Goal: Task Accomplishment & Management: Use online tool/utility

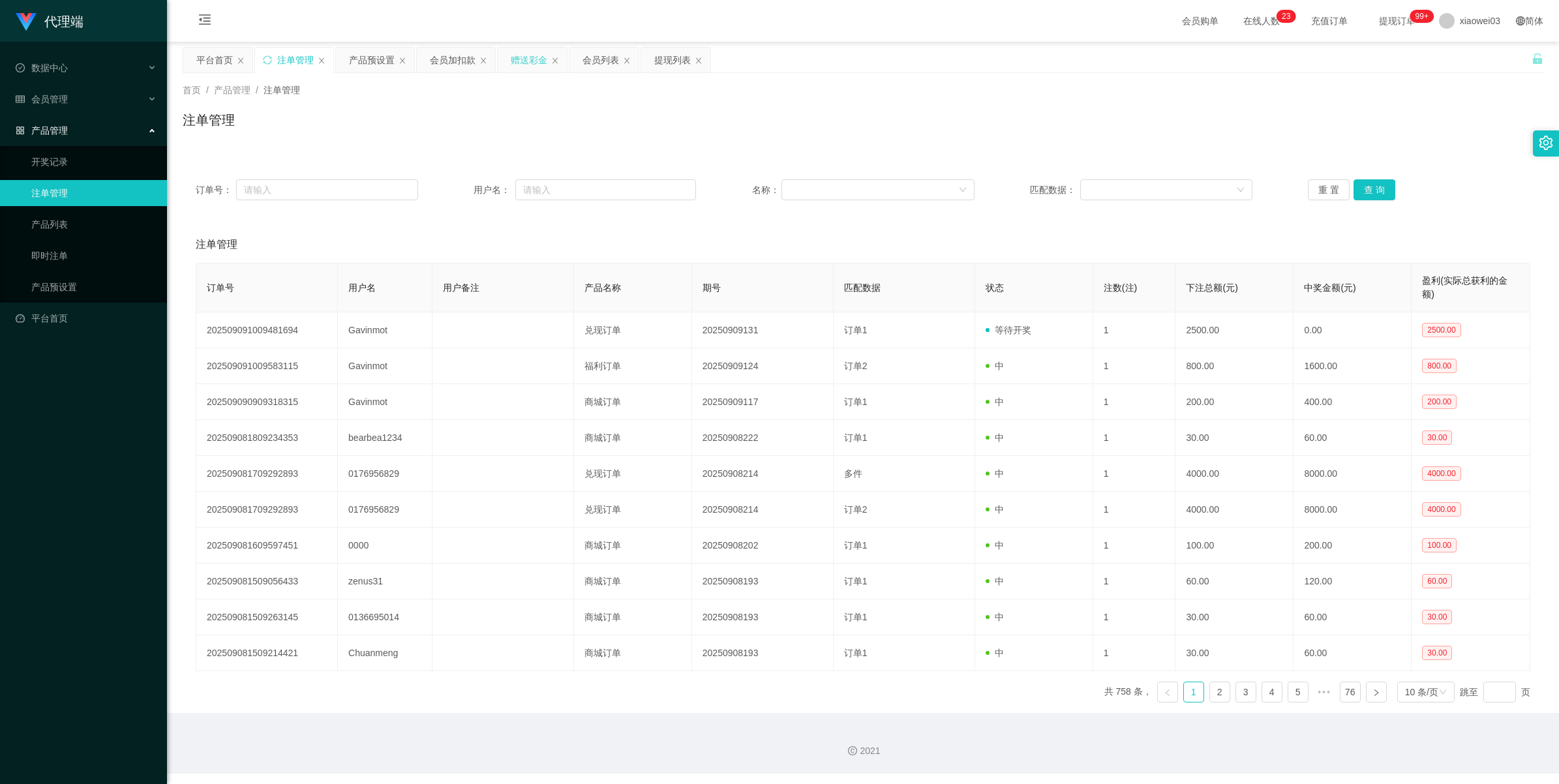
click at [520, 65] on div "赠送彩金" at bounding box center [529, 59] width 36 height 25
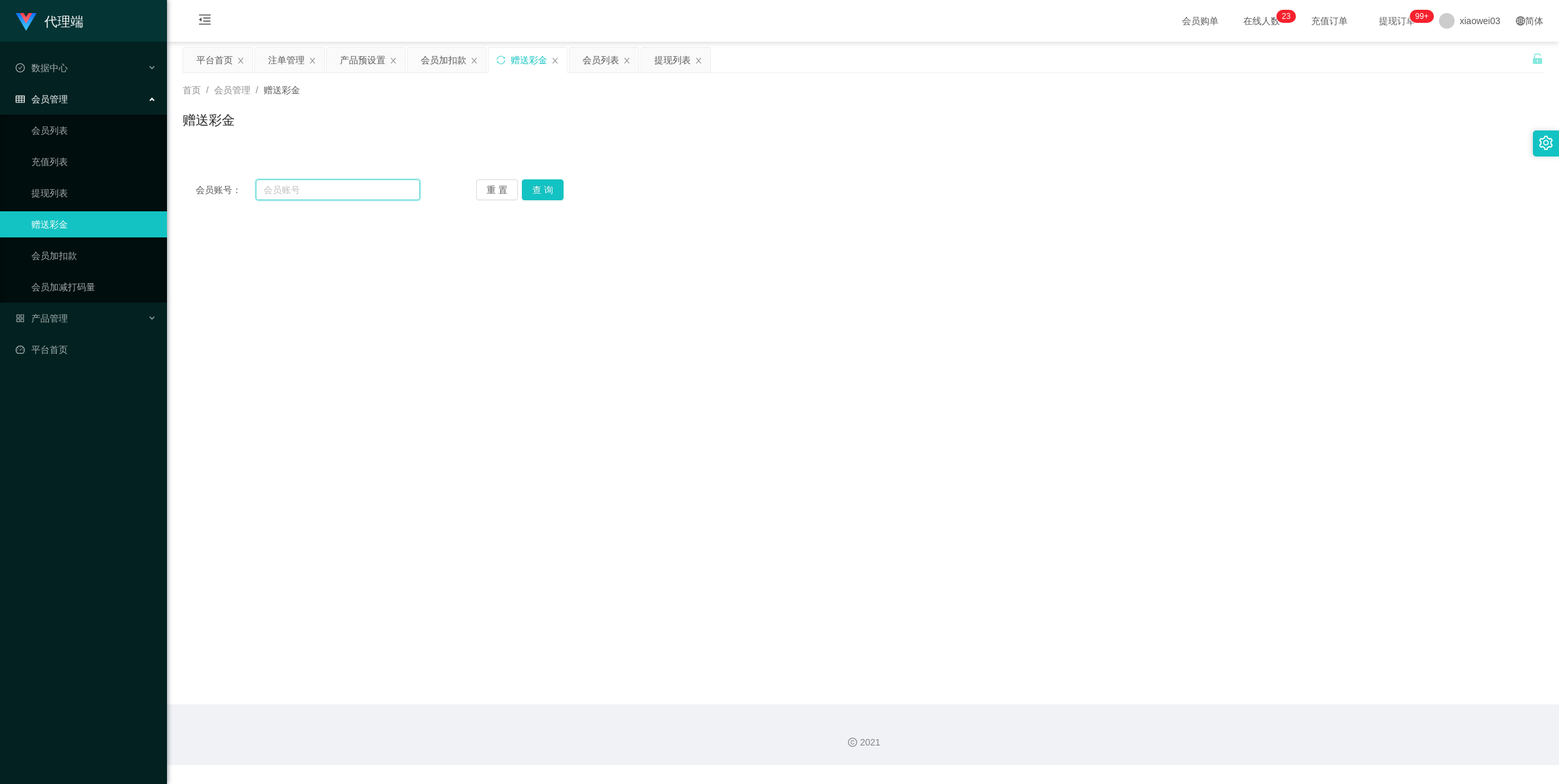
click at [365, 187] on input "text" at bounding box center [338, 190] width 164 height 21
paste input "账户：[PERSON_NAME]"
click at [554, 181] on button "查 询" at bounding box center [543, 190] width 42 height 21
drag, startPoint x: 292, startPoint y: 186, endPoint x: 330, endPoint y: 191, distance: 38.3
click at [292, 186] on input "账户：[PERSON_NAME]" at bounding box center [338, 190] width 164 height 21
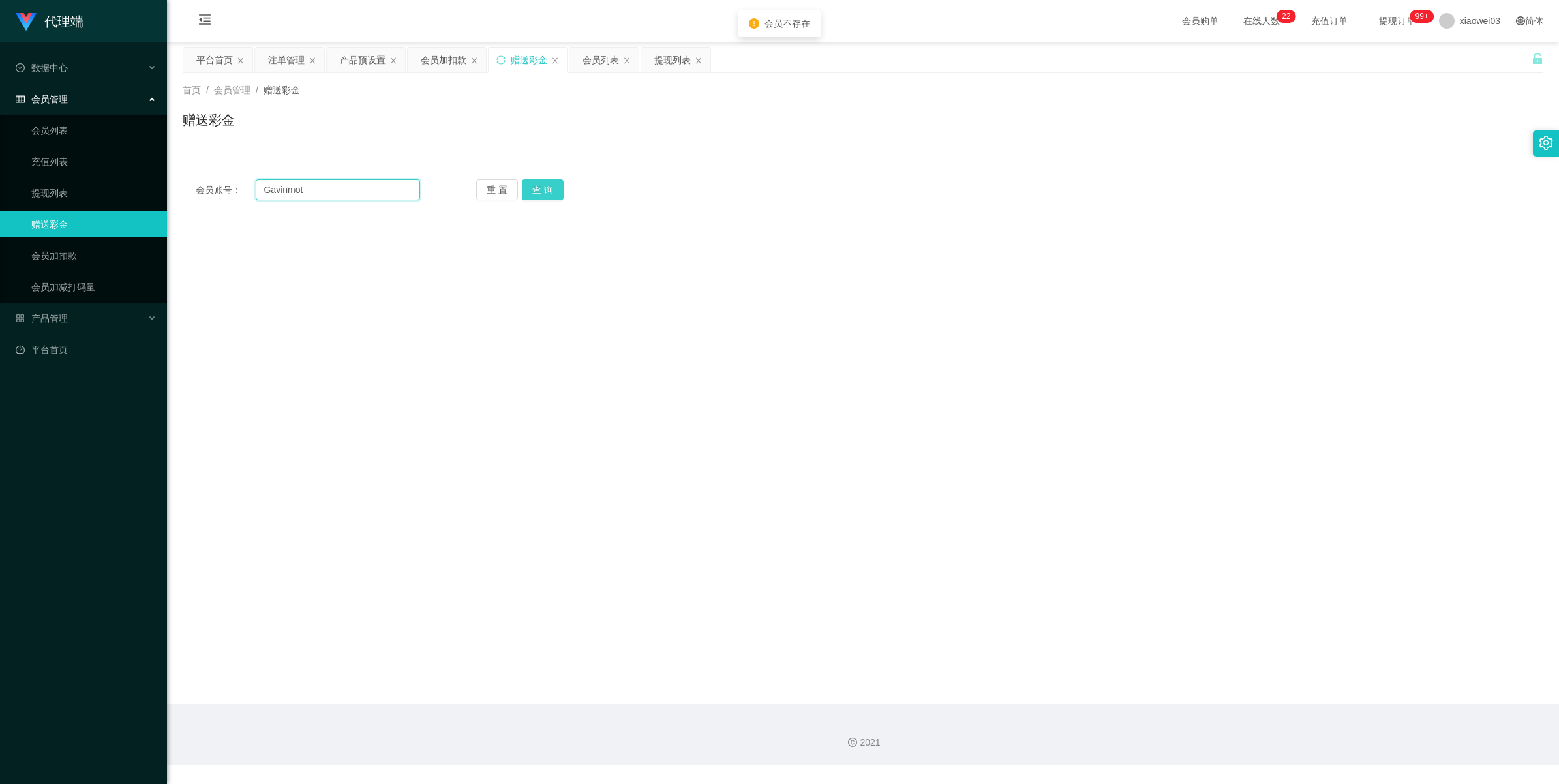
type input "Gavinmot"
click at [559, 190] on button "查 询" at bounding box center [543, 190] width 42 height 21
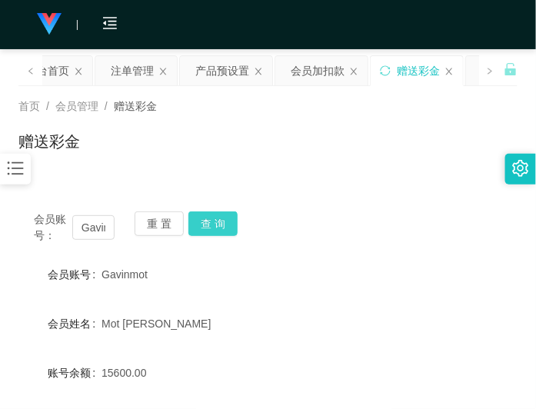
click at [224, 225] on button "查 询" at bounding box center [213, 224] width 49 height 25
click at [114, 373] on span "15600.00" at bounding box center [124, 373] width 45 height 12
click at [215, 221] on button "查 询" at bounding box center [213, 224] width 49 height 25
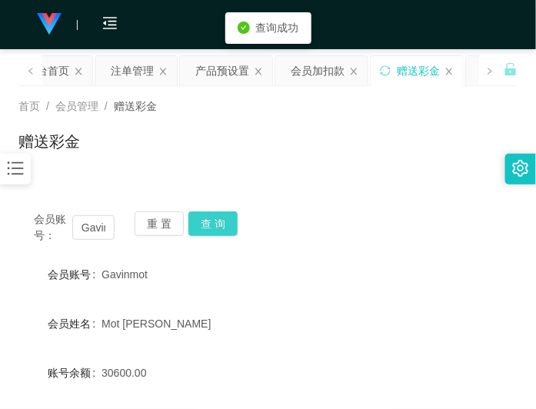
click at [219, 232] on button "查 询" at bounding box center [213, 224] width 49 height 25
click at [354, 232] on div "会员账号： Gavinmot 重 置 查 询" at bounding box center [267, 228] width 499 height 32
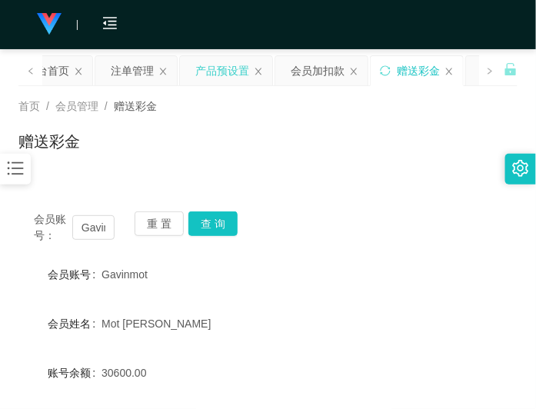
click at [229, 70] on div "产品预设置" at bounding box center [222, 70] width 54 height 29
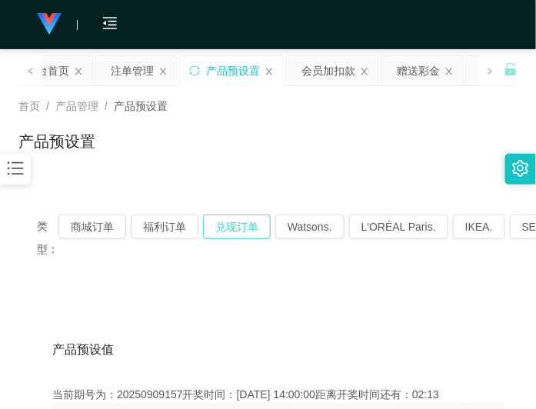
click at [243, 228] on button "兑现订单" at bounding box center [237, 227] width 68 height 25
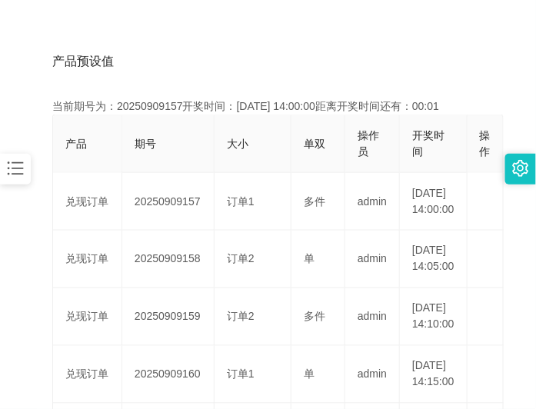
scroll to position [192, 0]
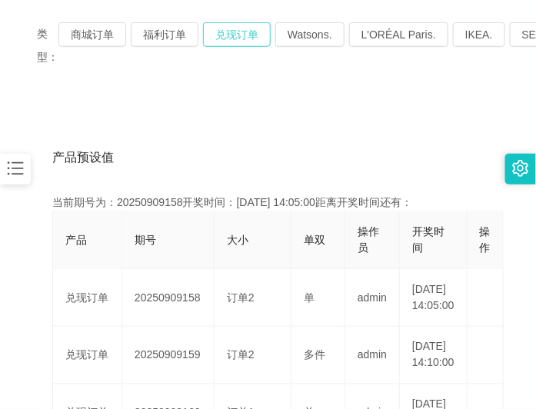
click at [223, 37] on button "兑现订单" at bounding box center [237, 34] width 68 height 25
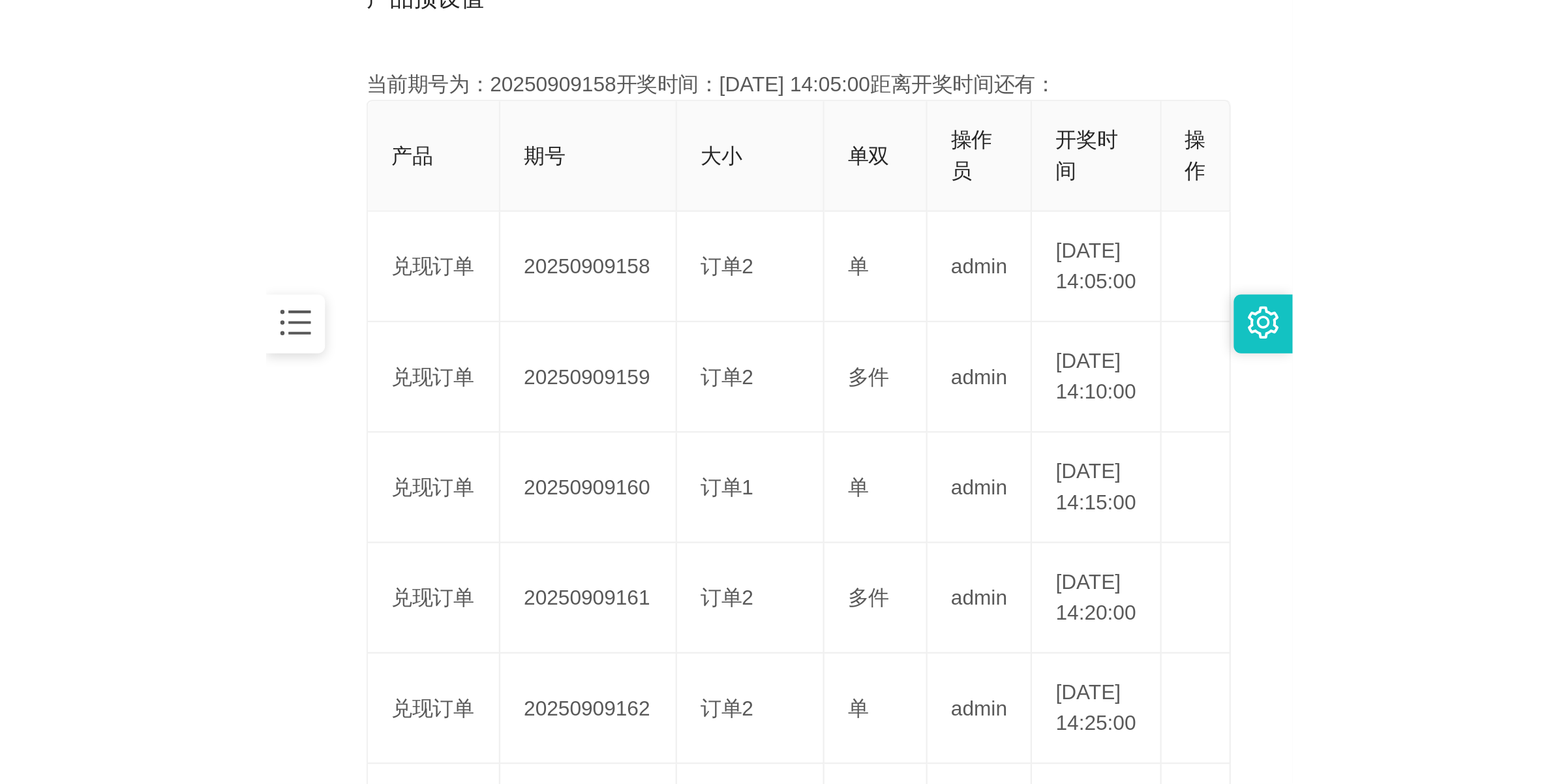
scroll to position [326, 0]
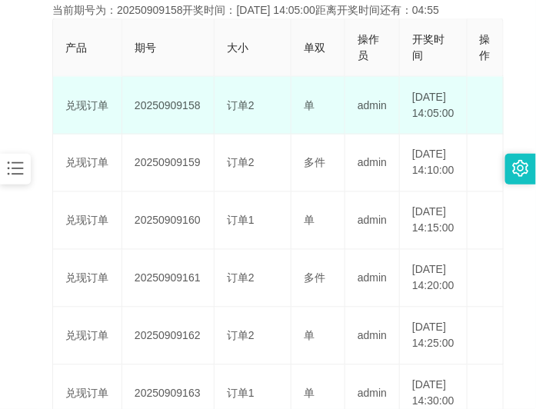
click at [179, 114] on td "20250909158" at bounding box center [168, 106] width 92 height 58
copy td "20250909158"
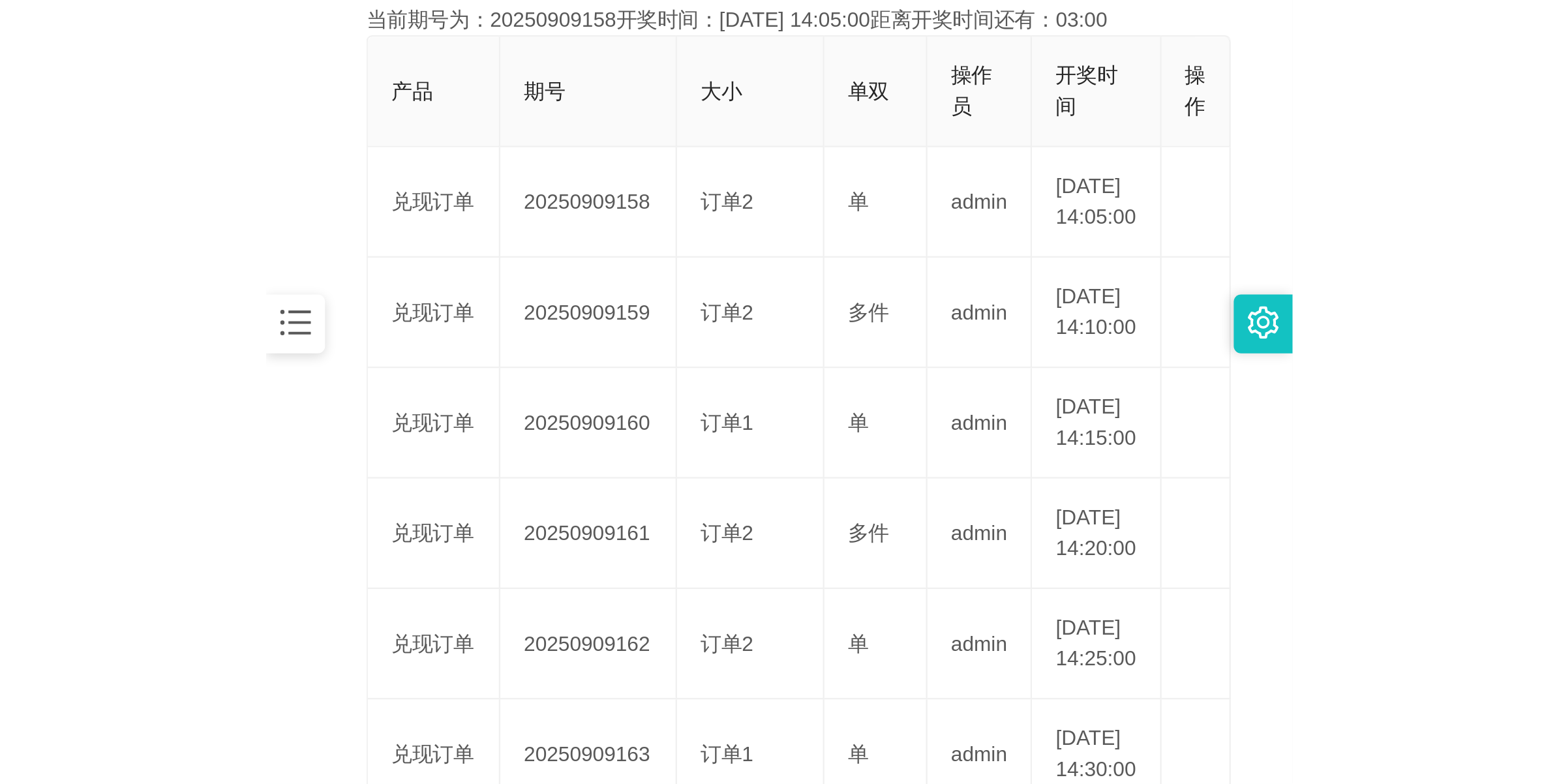
scroll to position [47, 0]
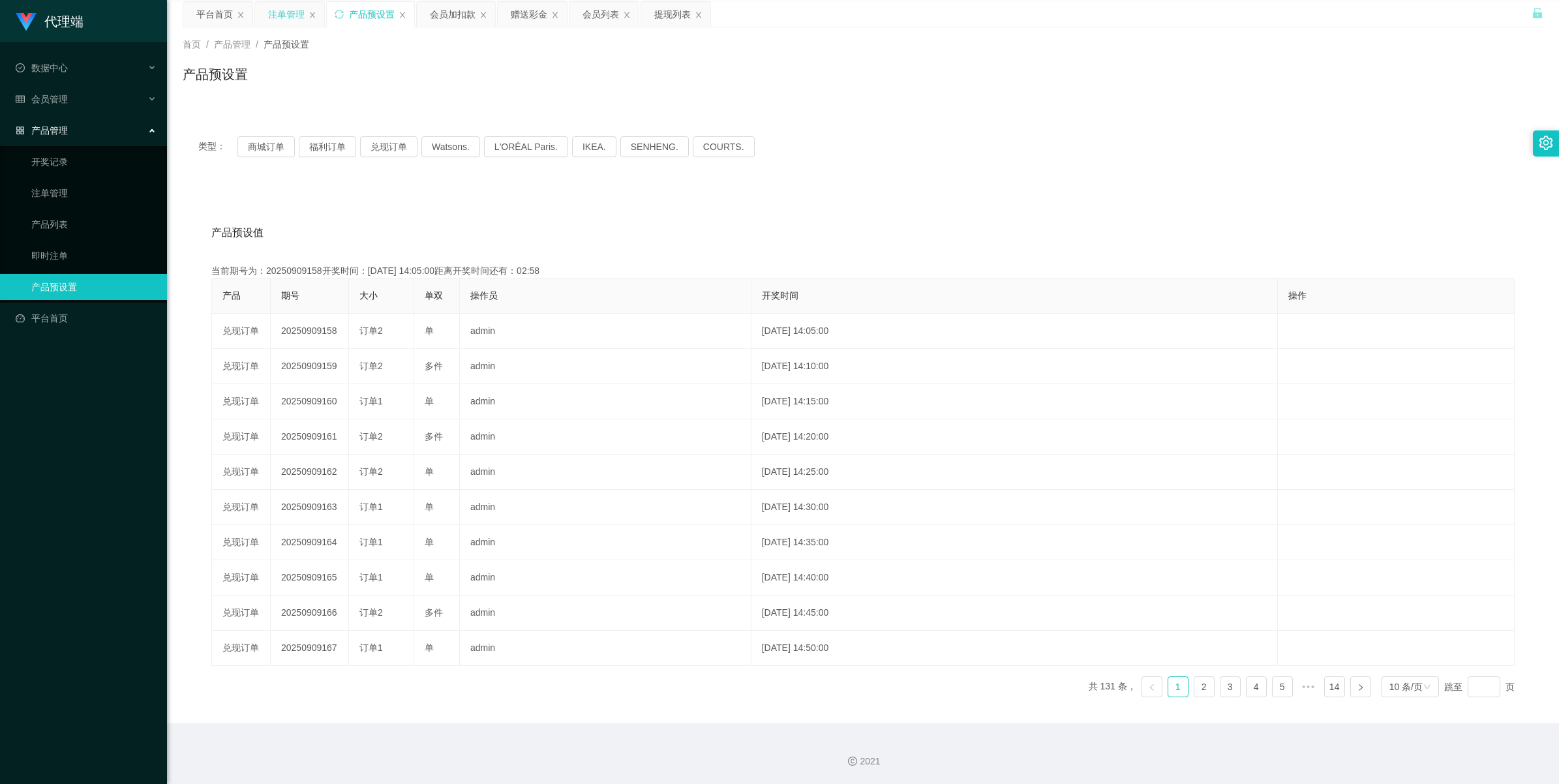
click at [277, 14] on div "注单管理" at bounding box center [286, 14] width 36 height 25
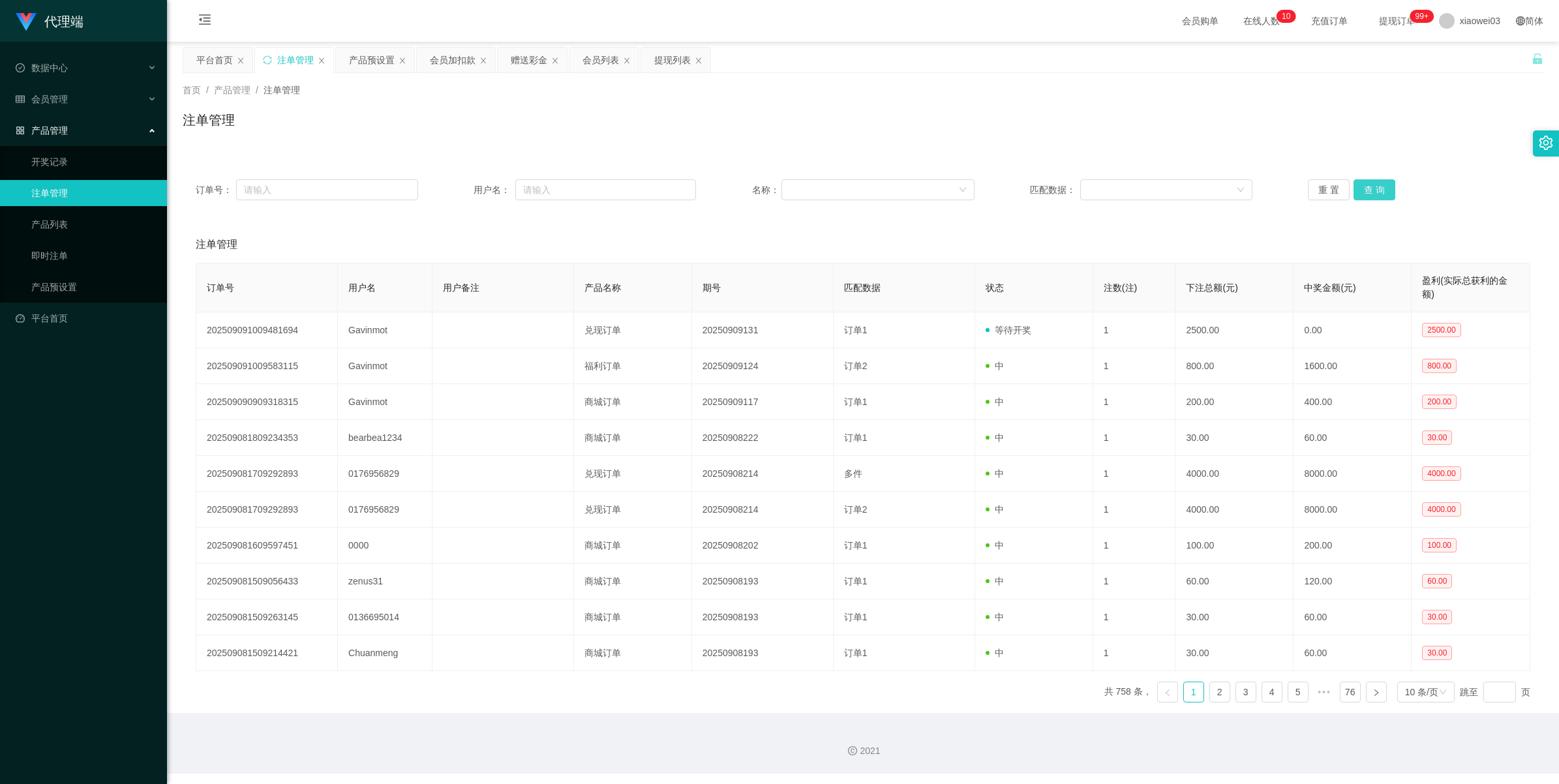
click at [1370, 186] on button "查 询" at bounding box center [1374, 190] width 42 height 21
click at [1373, 188] on button "查 询" at bounding box center [1374, 190] width 42 height 21
click at [1378, 189] on button "查 询" at bounding box center [1374, 190] width 42 height 21
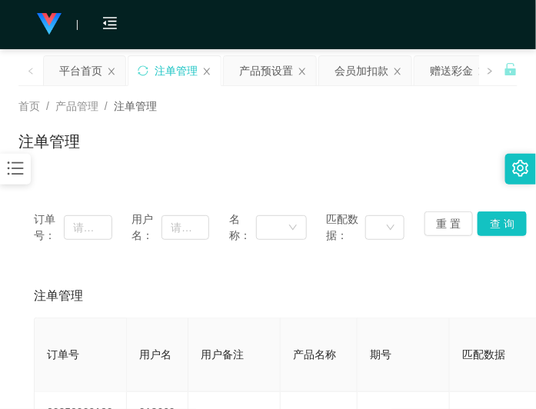
click at [339, 116] on div "首页 / 产品管理 / 注单管理 / 注单管理" at bounding box center [267, 131] width 499 height 67
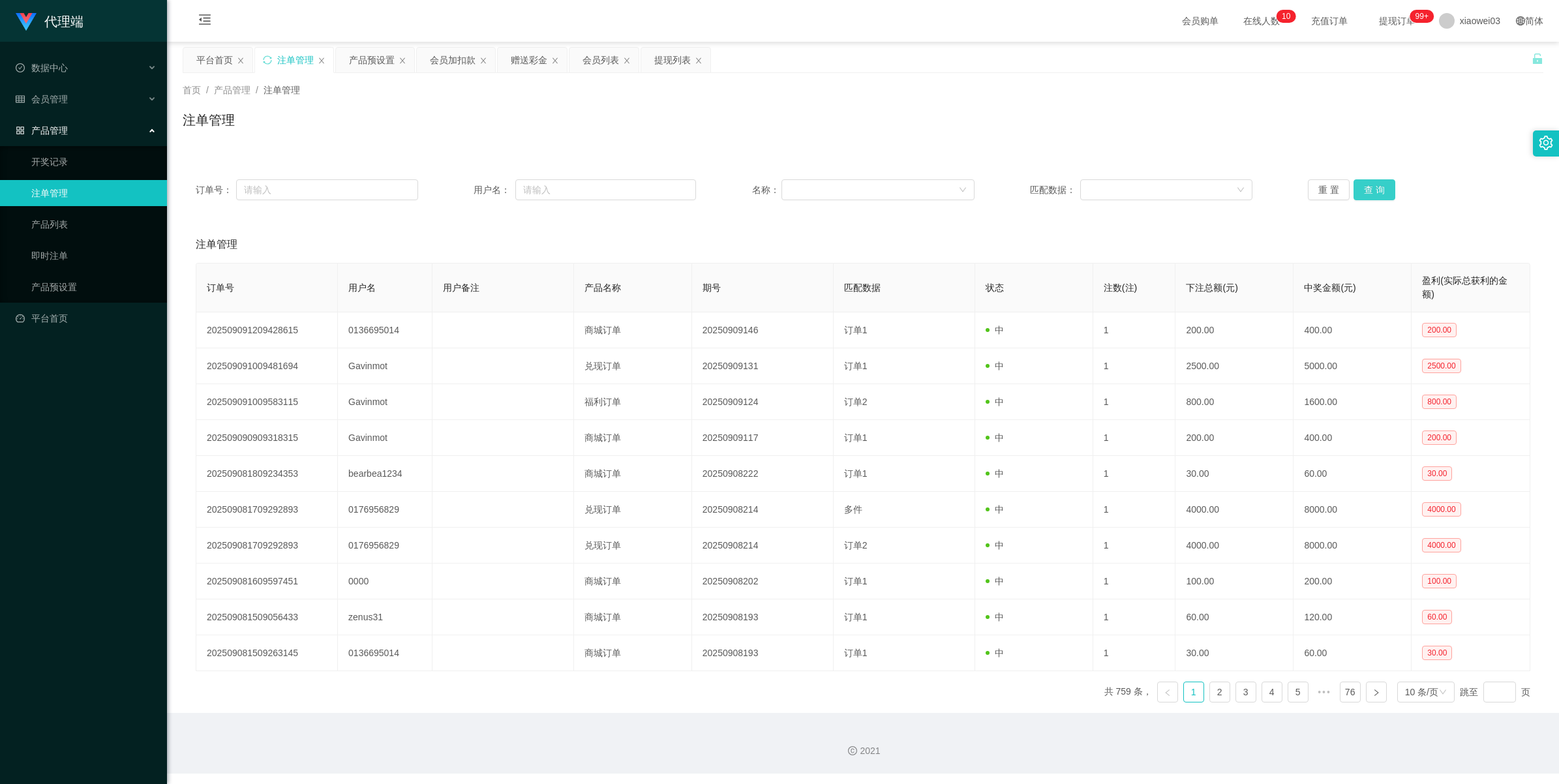
click at [1381, 196] on button "查 询" at bounding box center [1374, 190] width 42 height 21
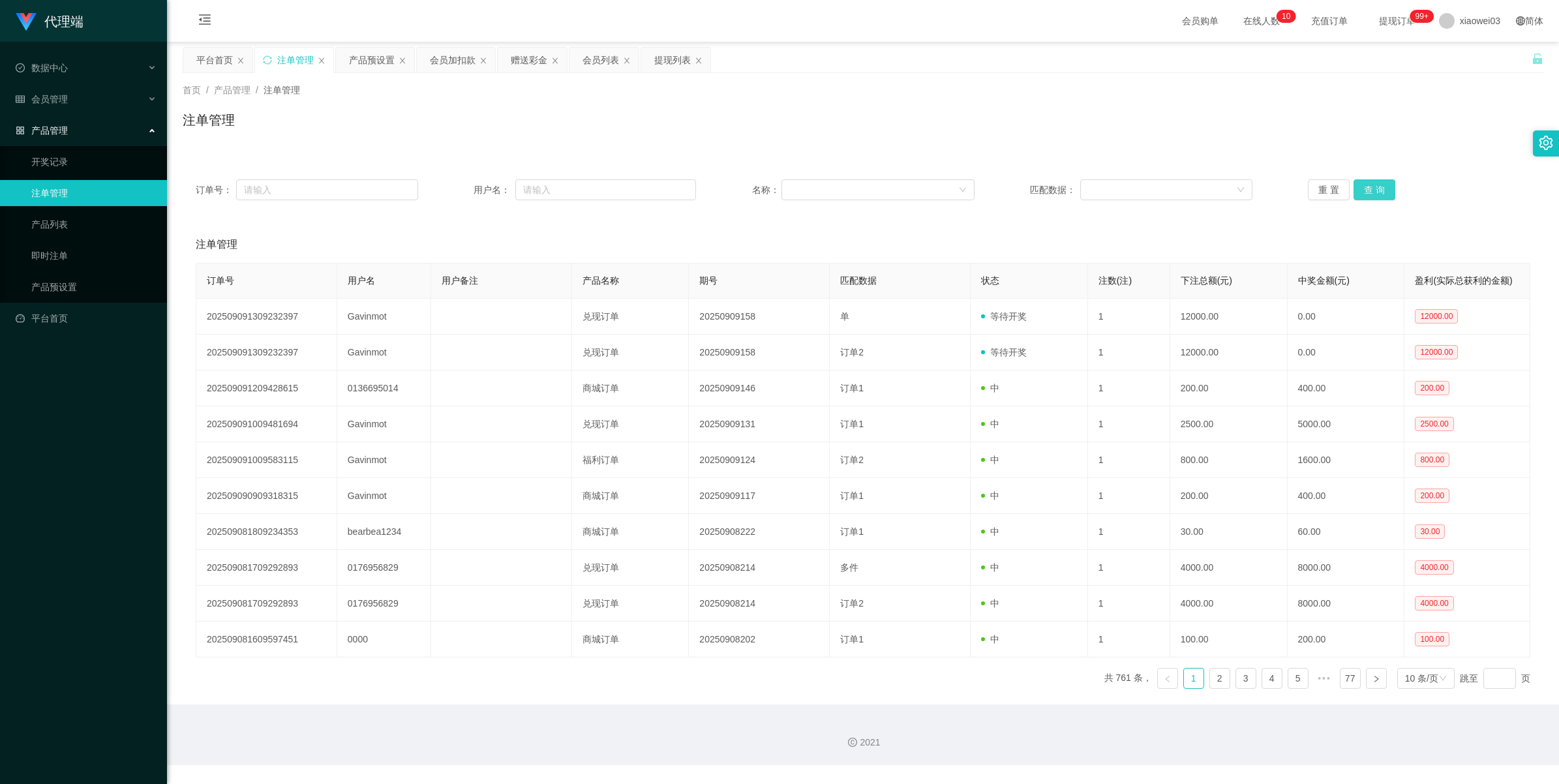
click at [1375, 194] on button "查 询" at bounding box center [1374, 190] width 42 height 21
click at [1375, 193] on button "查 询" at bounding box center [1374, 190] width 42 height 21
click at [1365, 191] on button "查 询" at bounding box center [1374, 190] width 42 height 21
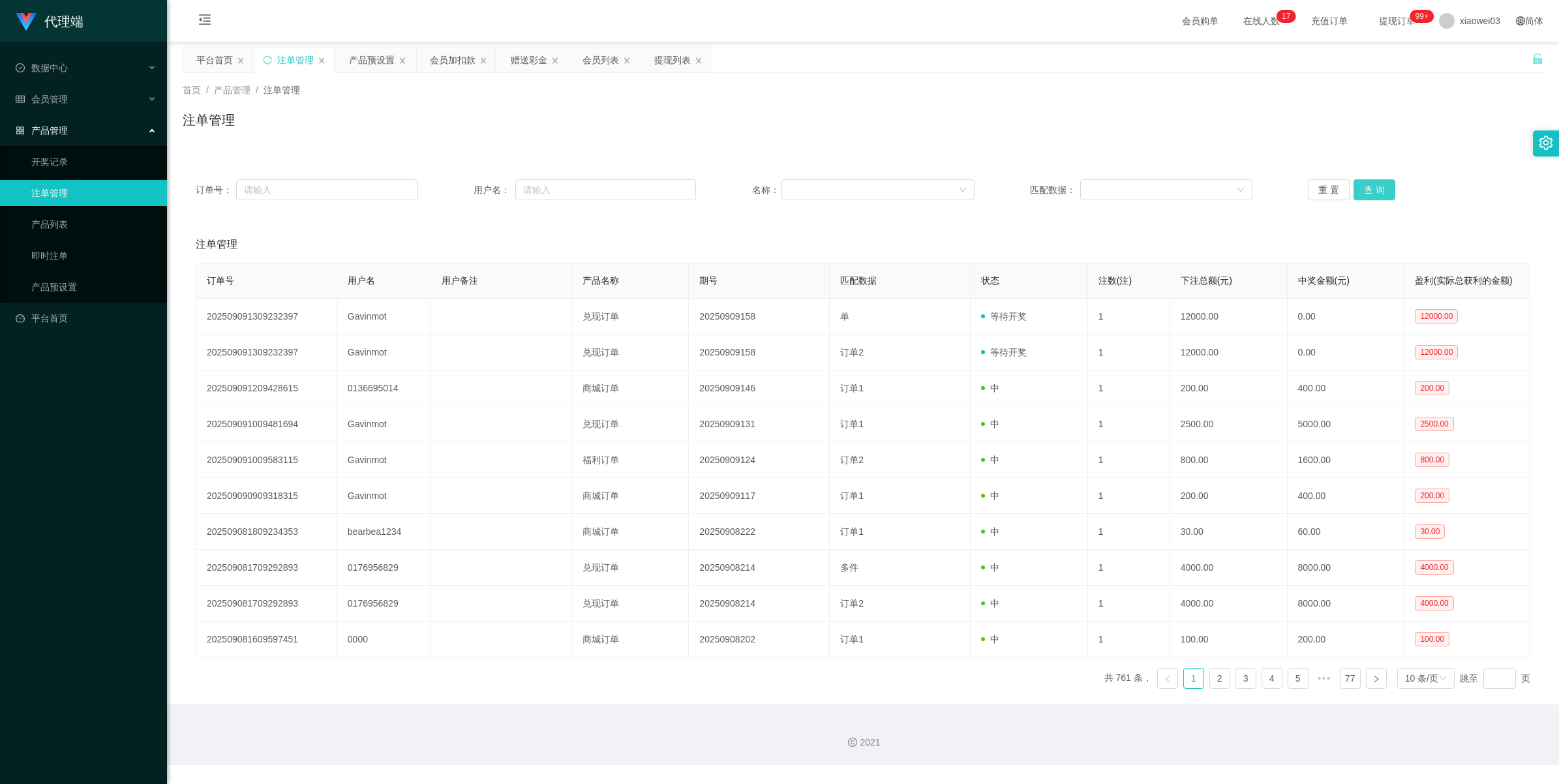
click at [1371, 197] on button "查 询" at bounding box center [1374, 190] width 42 height 21
click at [1378, 192] on button "查 询" at bounding box center [1374, 190] width 42 height 21
click at [1378, 192] on button "查 询" at bounding box center [1374, 190] width 42 height 21
click at [1364, 194] on button "查 询" at bounding box center [1374, 190] width 42 height 21
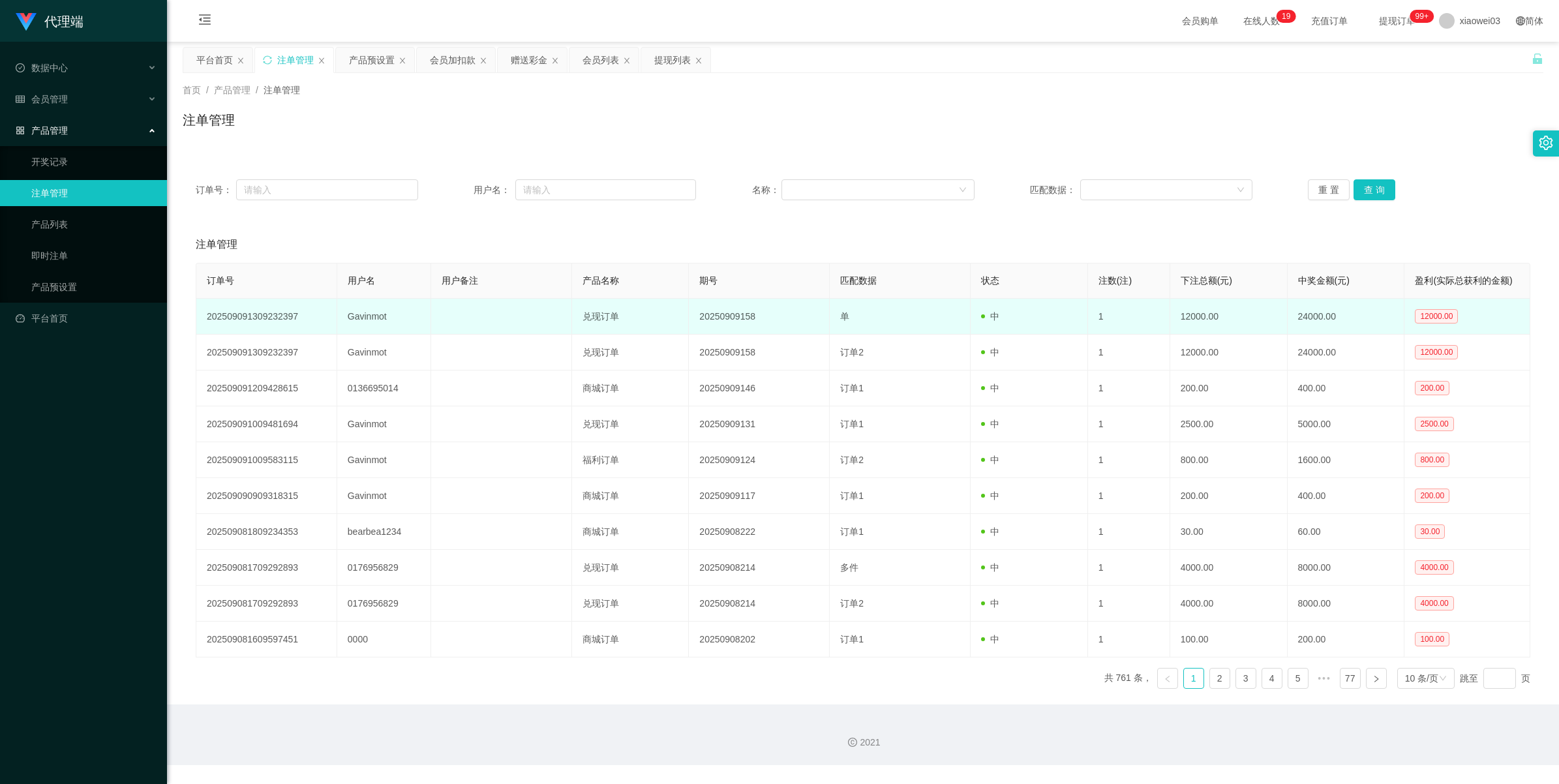
click at [372, 314] on td "Gavinmot" at bounding box center [384, 316] width 94 height 36
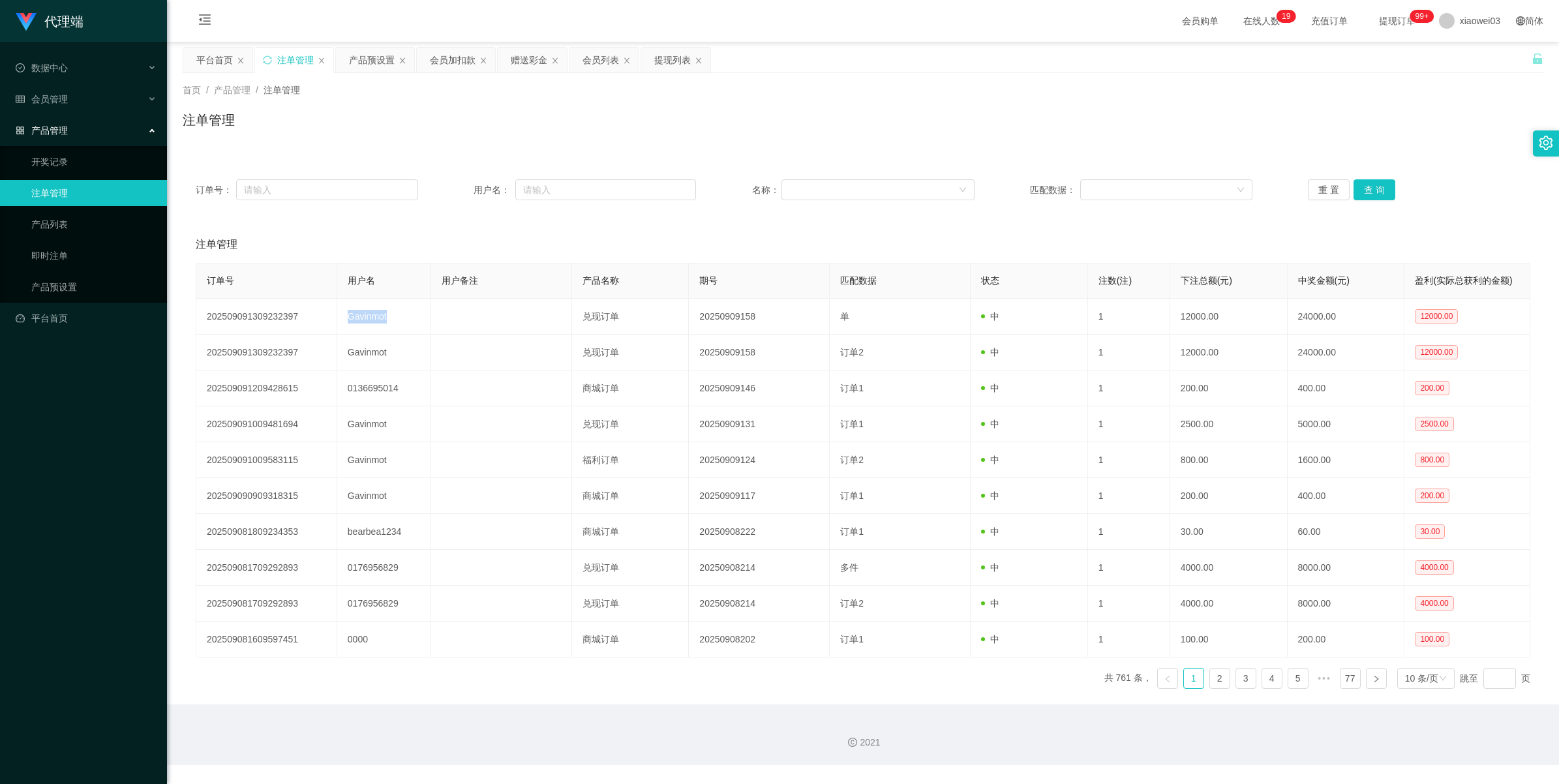
copy td "Gavinmot"
click at [522, 60] on div "赠送彩金" at bounding box center [529, 59] width 36 height 25
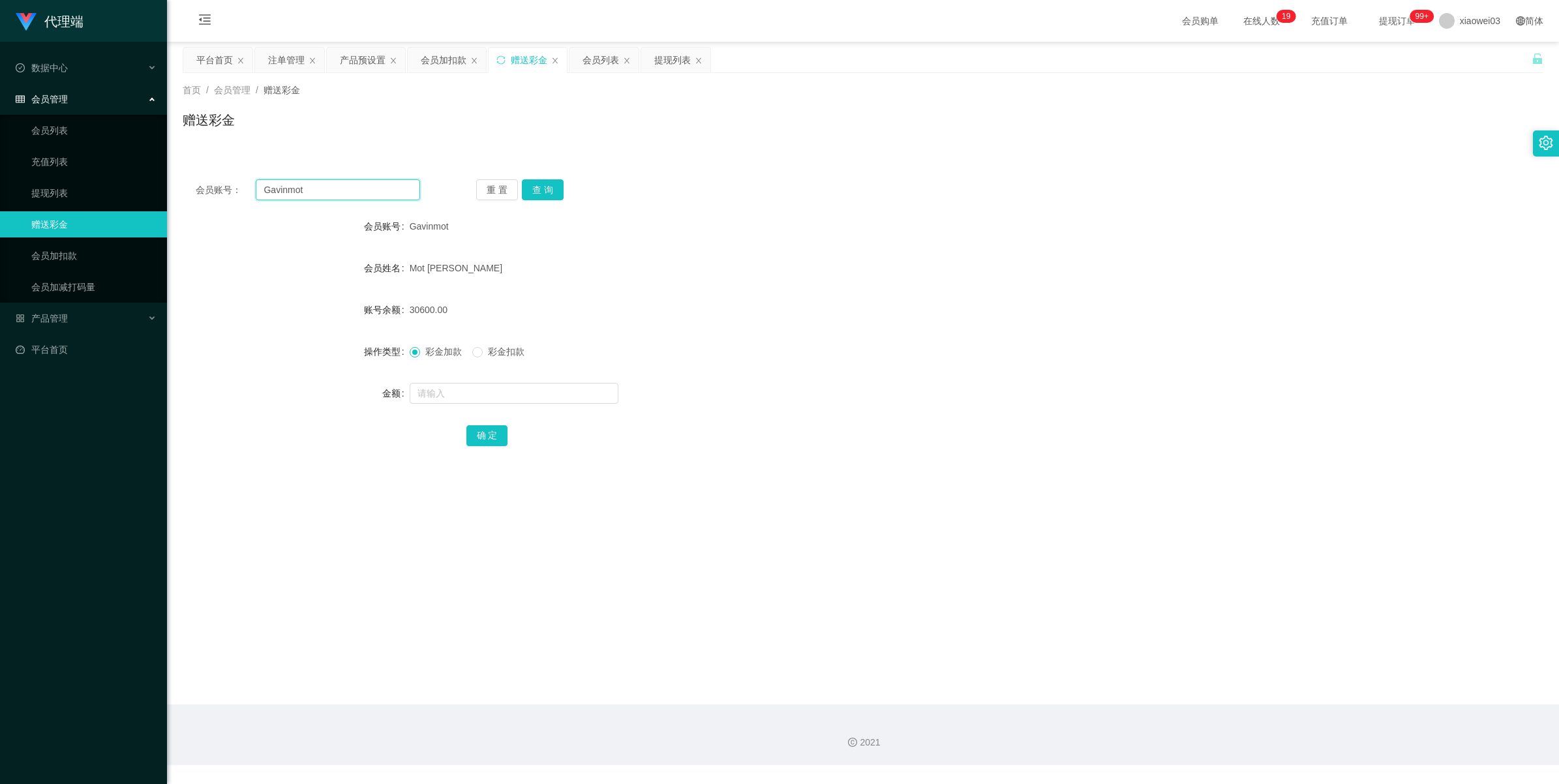
click at [341, 187] on input "Gavinmot" at bounding box center [338, 190] width 164 height 21
click at [543, 185] on button "查 询" at bounding box center [543, 190] width 42 height 21
click at [556, 188] on button "查 询" at bounding box center [543, 190] width 42 height 21
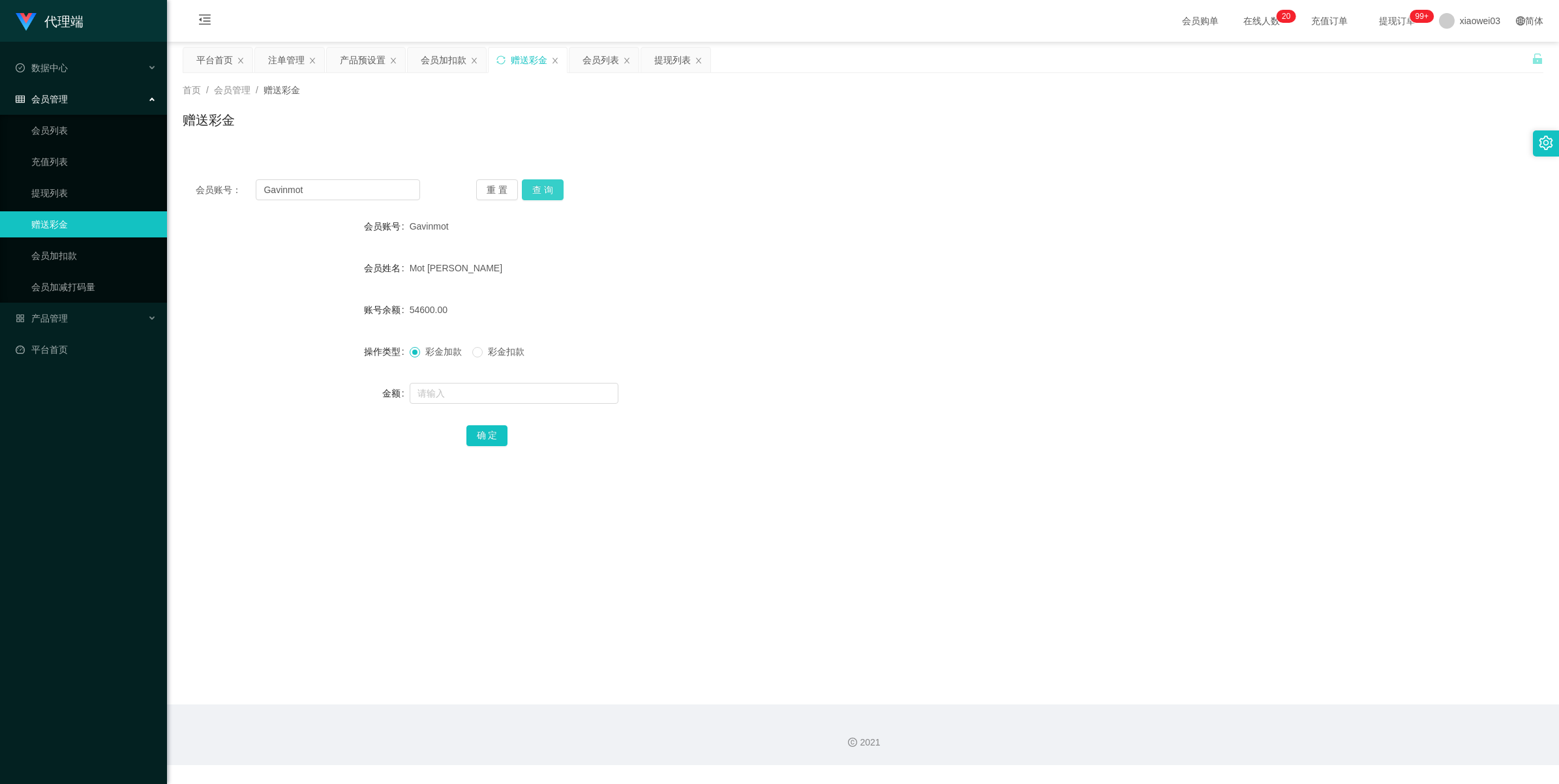
click at [550, 186] on button "查 询" at bounding box center [543, 190] width 42 height 21
